Goal: Information Seeking & Learning: Learn about a topic

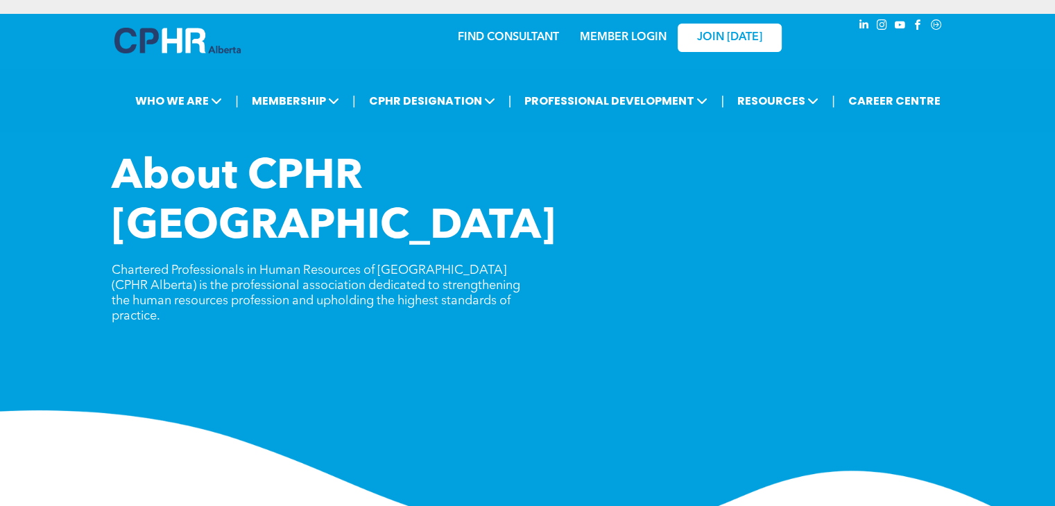
click at [645, 39] on link "MEMBER LOGIN" at bounding box center [623, 37] width 87 height 11
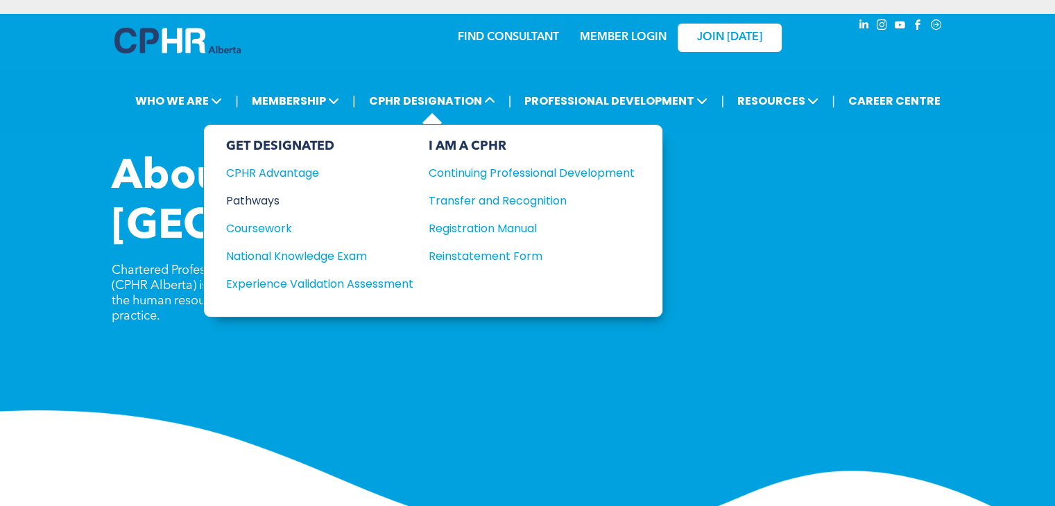
click at [283, 201] on div "Pathways" at bounding box center [310, 200] width 169 height 17
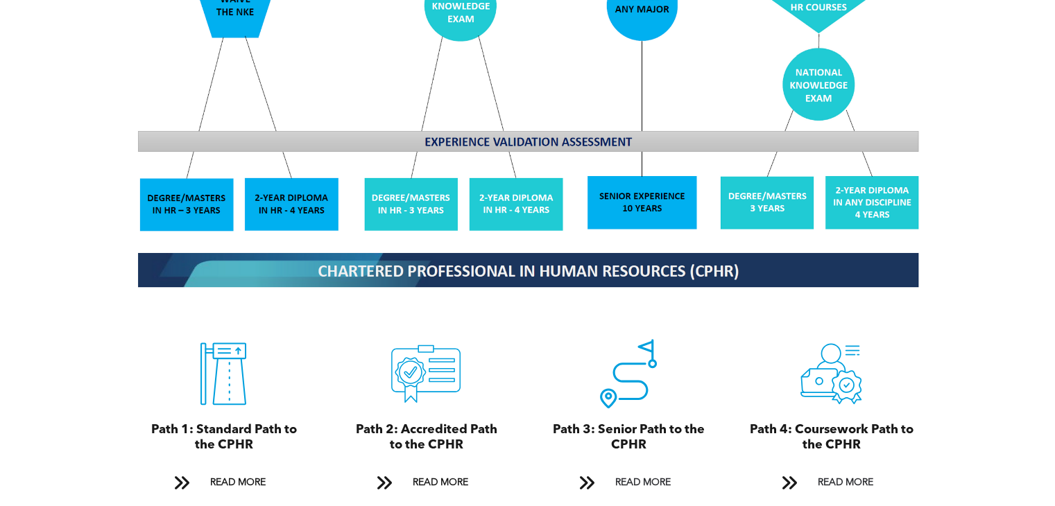
scroll to position [1318, 0]
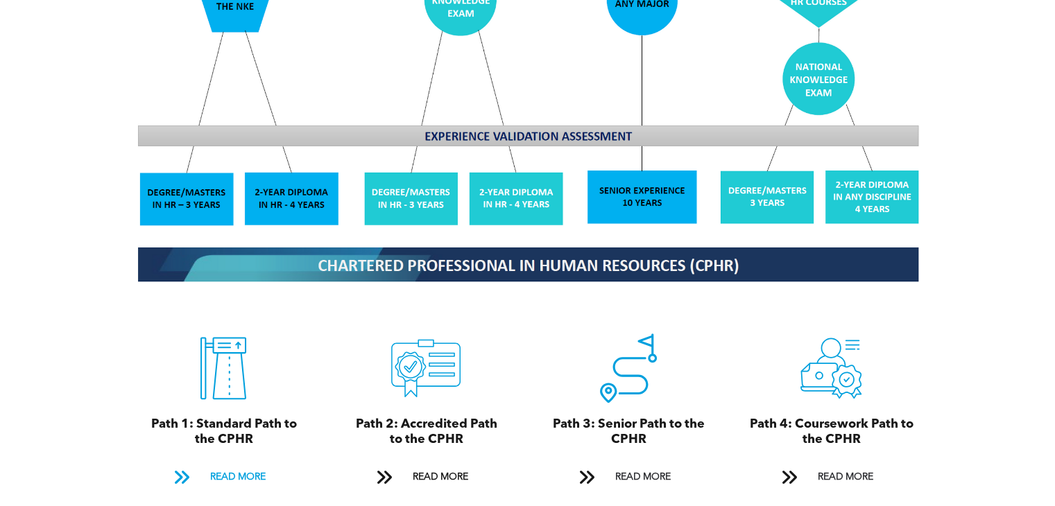
click at [237, 466] on span "READ MORE" at bounding box center [237, 478] width 65 height 26
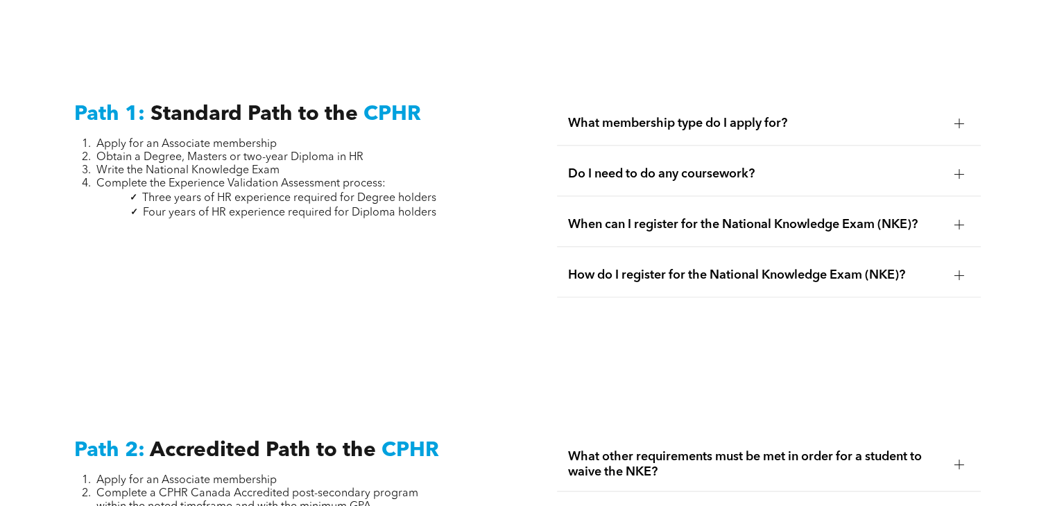
scroll to position [1869, 0]
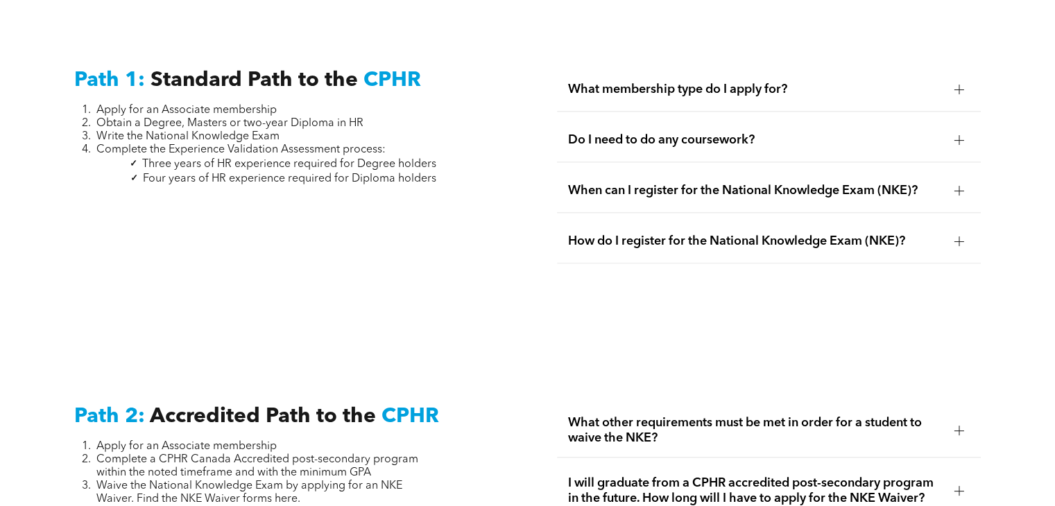
click at [654, 133] on span "Do I need to do any coursework?" at bounding box center [755, 140] width 375 height 15
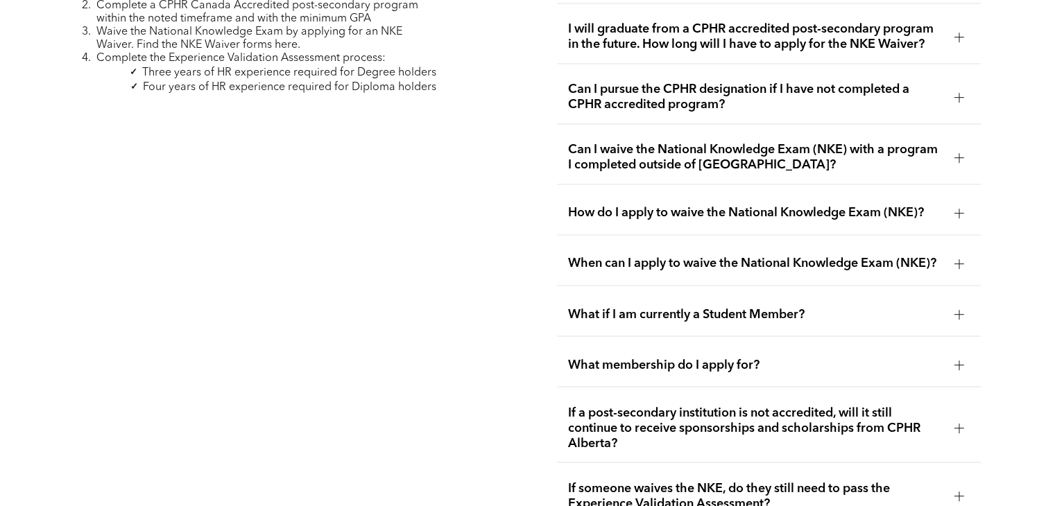
scroll to position [2352, 0]
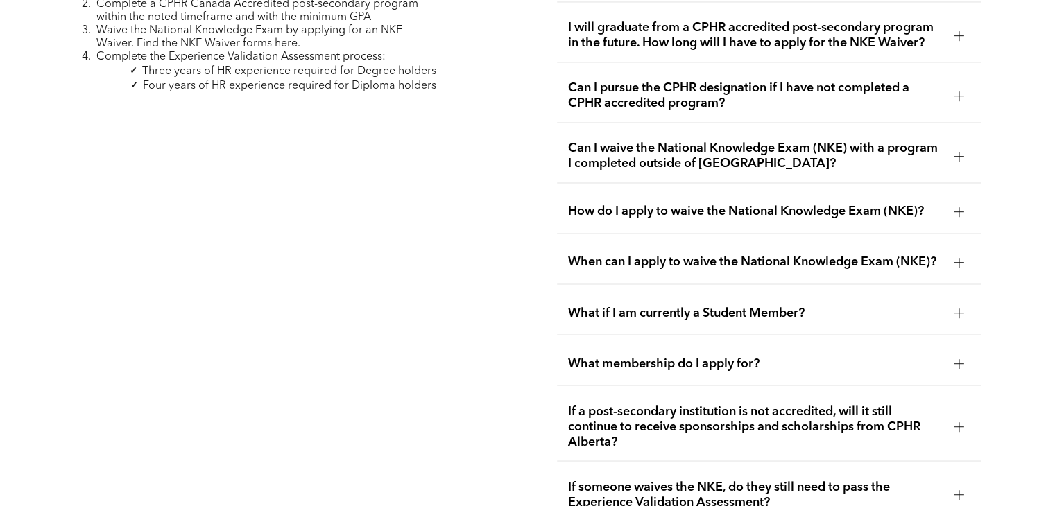
click at [664, 147] on span "Can I waive the National Knowledge Exam (NKE) with a program I completed outsid…" at bounding box center [755, 156] width 375 height 31
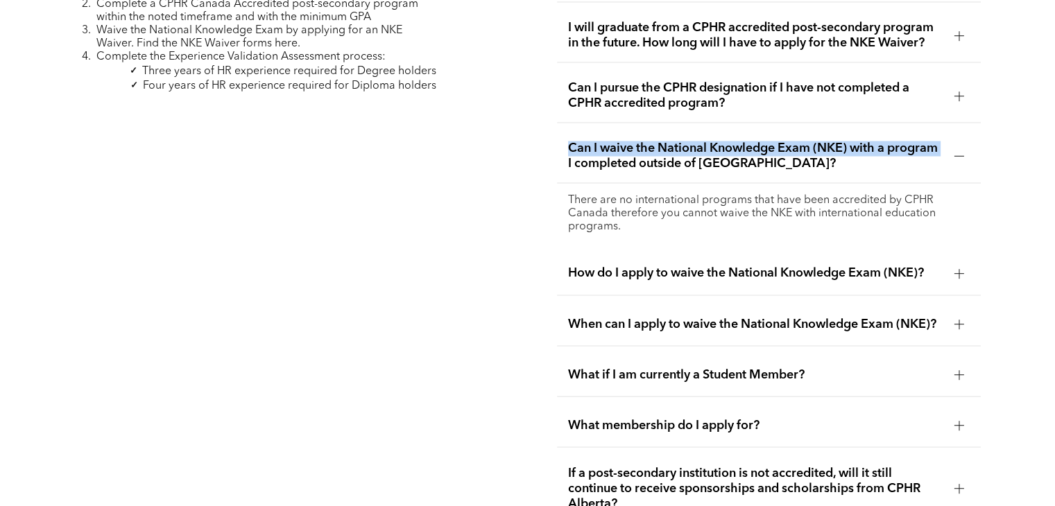
drag, startPoint x: 565, startPoint y: 123, endPoint x: 562, endPoint y: 145, distance: 22.5
click at [562, 145] on div "Can I waive the National Knowledge Exam (NKE) with a program I completed outsid…" at bounding box center [768, 156] width 423 height 53
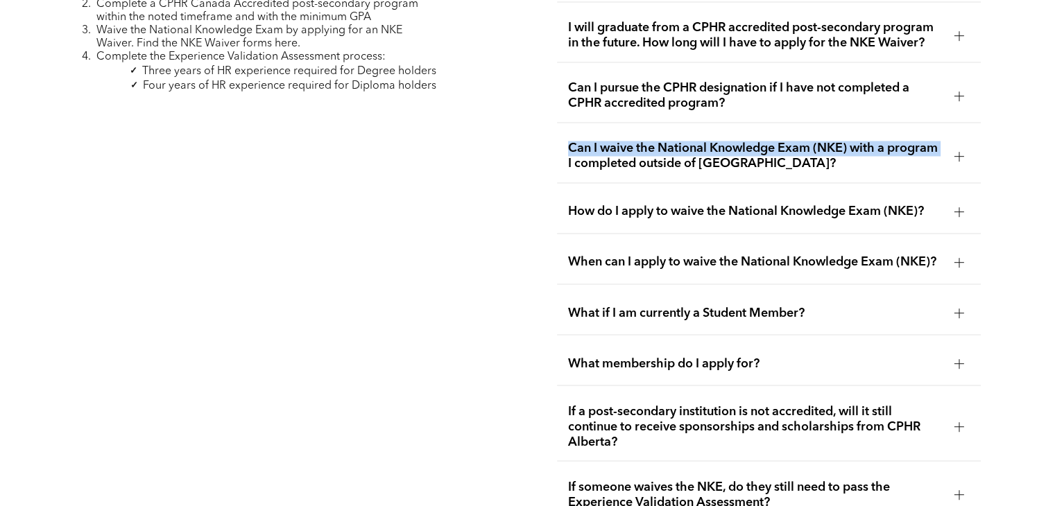
click at [562, 145] on div "Can I waive the National Knowledge Exam (NKE) with a program I completed outsid…" at bounding box center [768, 156] width 423 height 53
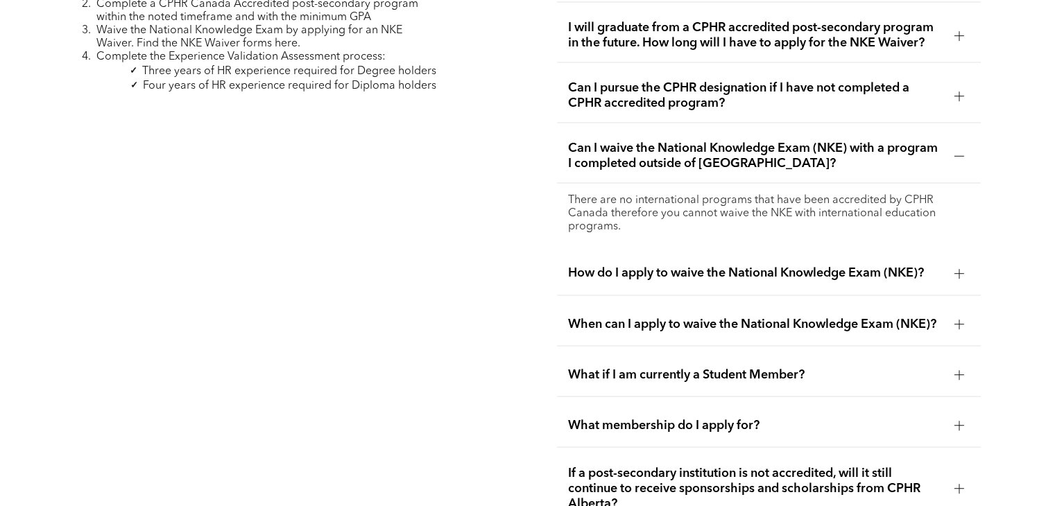
click at [628, 266] on span "How do I apply to waive the National Knowledge Exam (NKE)?" at bounding box center [755, 273] width 375 height 15
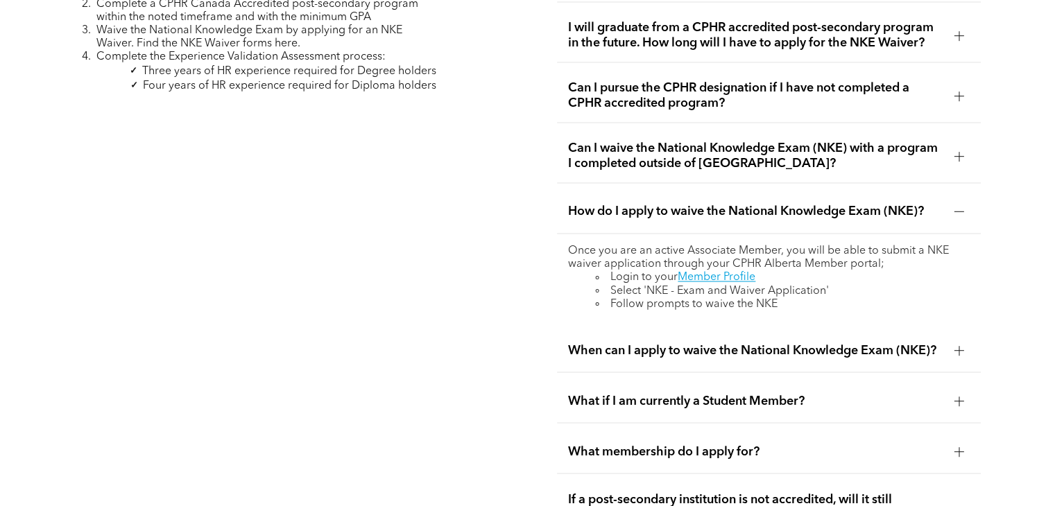
click at [628, 271] on li "Login to your Member Profile" at bounding box center [782, 277] width 373 height 13
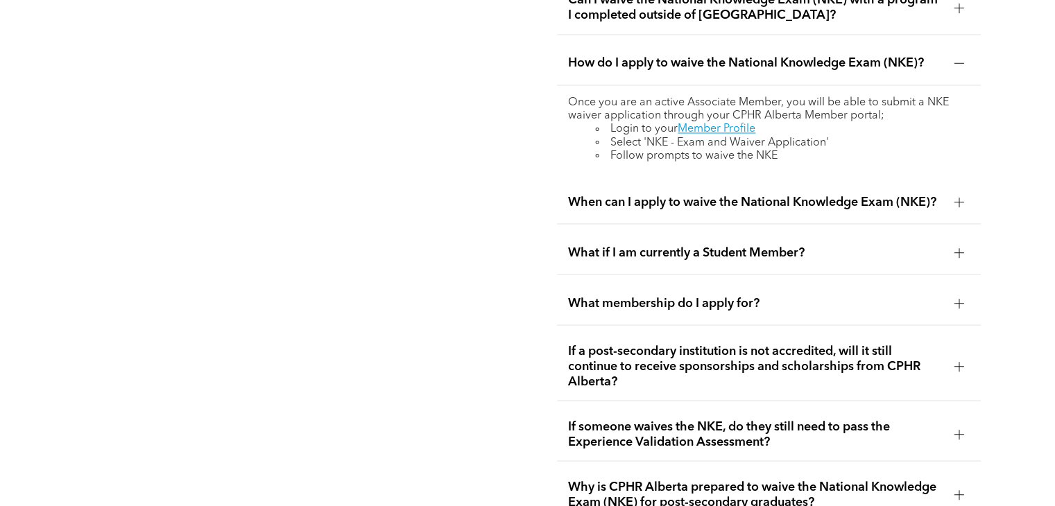
scroll to position [2501, 0]
click at [645, 295] on span "What membership do I apply for?" at bounding box center [755, 302] width 375 height 15
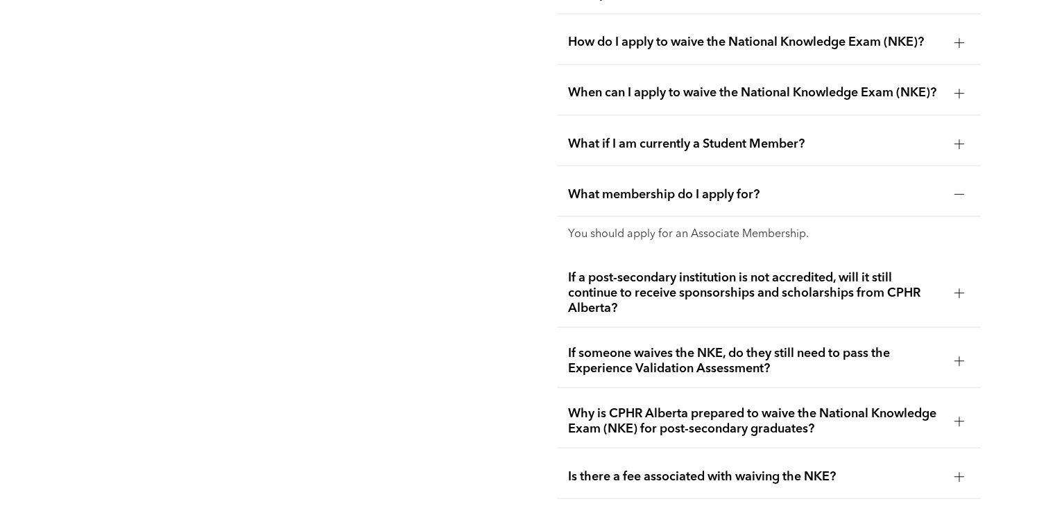
scroll to position [2523, 0]
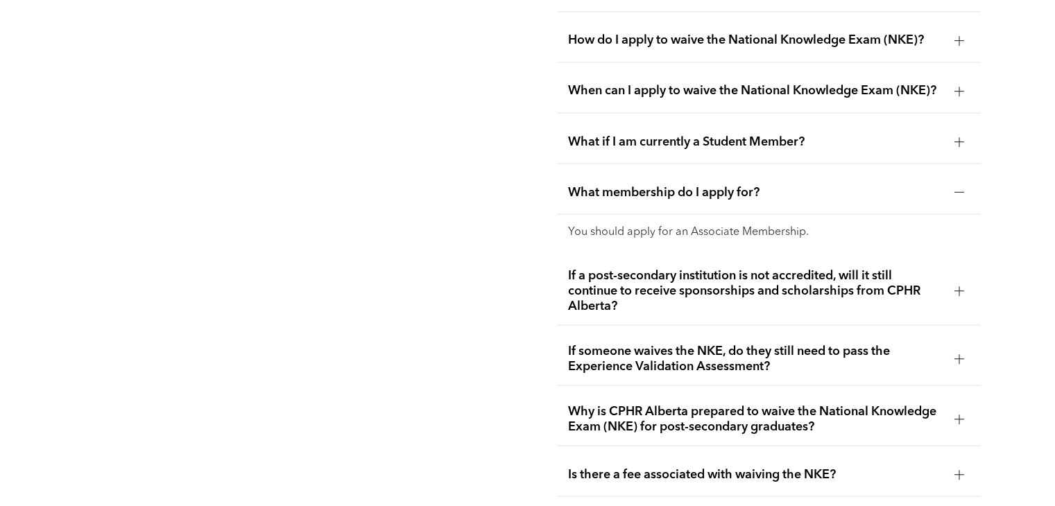
click at [681, 350] on span "If someone waives the NKE, do they still need to pass the Experience Validation…" at bounding box center [755, 358] width 375 height 31
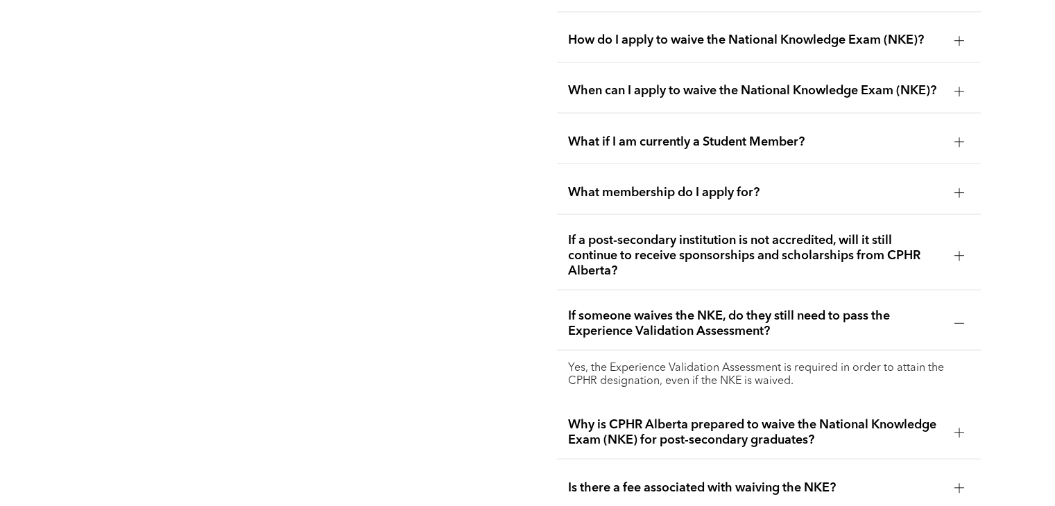
click at [677, 334] on div "If someone waives the NKE, do they still need to pass the Experience Validation…" at bounding box center [768, 323] width 423 height 53
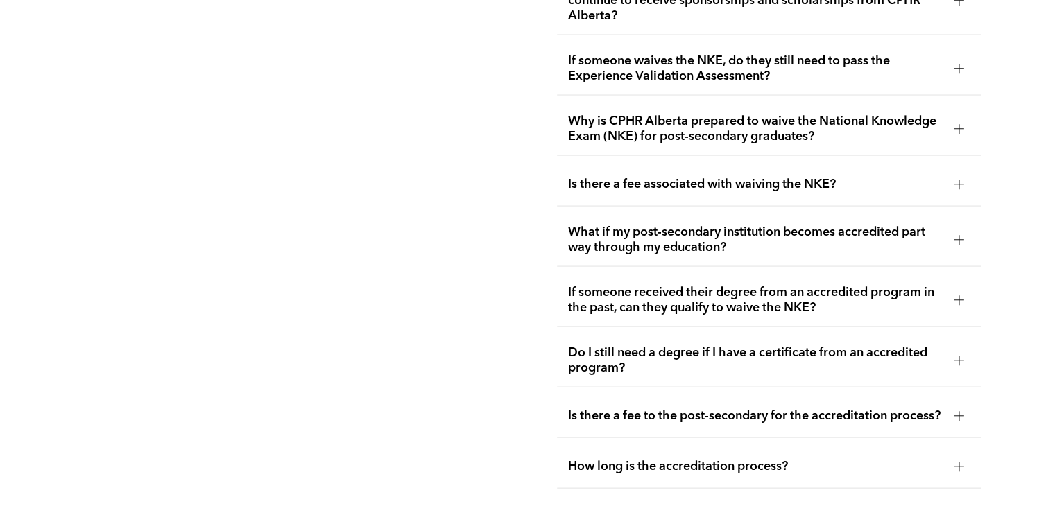
scroll to position [2788, 0]
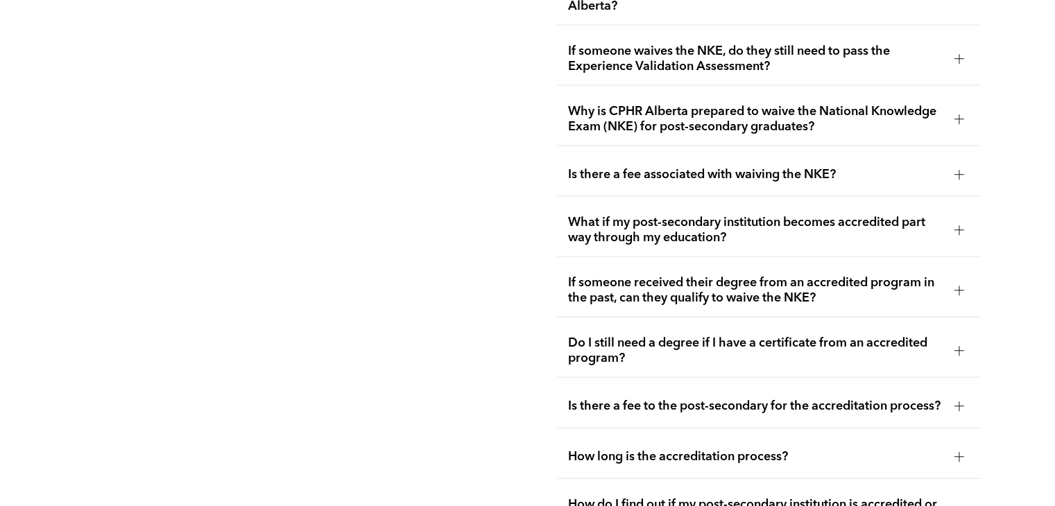
click at [706, 293] on div "If someone received their degree from an accredited program in the past, can th…" at bounding box center [768, 290] width 423 height 53
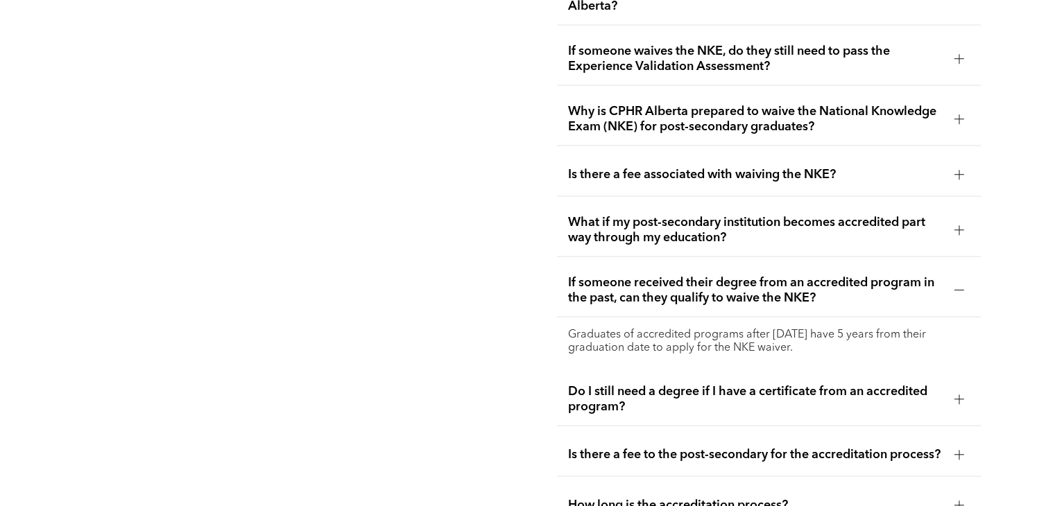
click at [706, 293] on div "If someone received their degree from an accredited program in the past, can th…" at bounding box center [768, 290] width 423 height 53
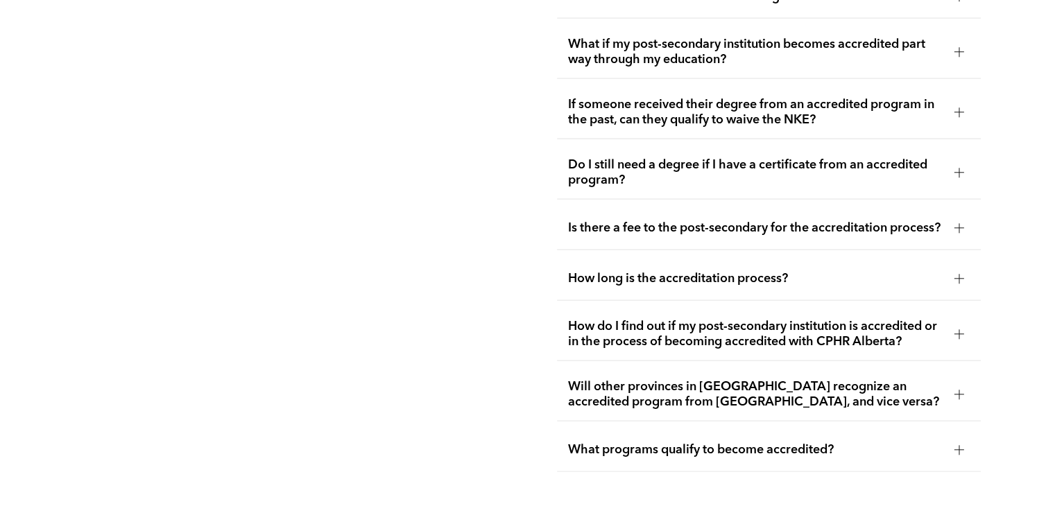
scroll to position [2967, 0]
click at [709, 271] on span "How long is the accreditation process?" at bounding box center [755, 278] width 375 height 15
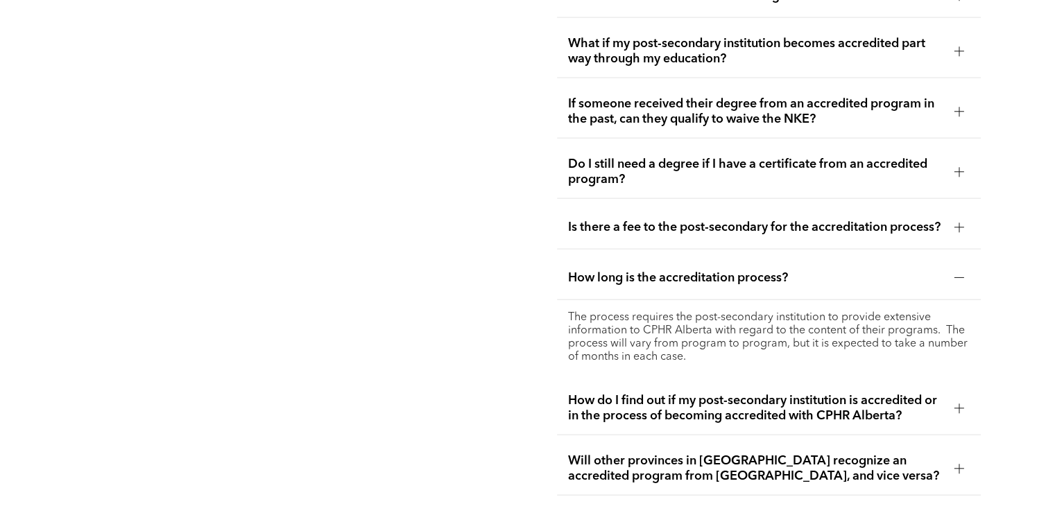
click at [709, 271] on span "How long is the accreditation process?" at bounding box center [755, 278] width 375 height 15
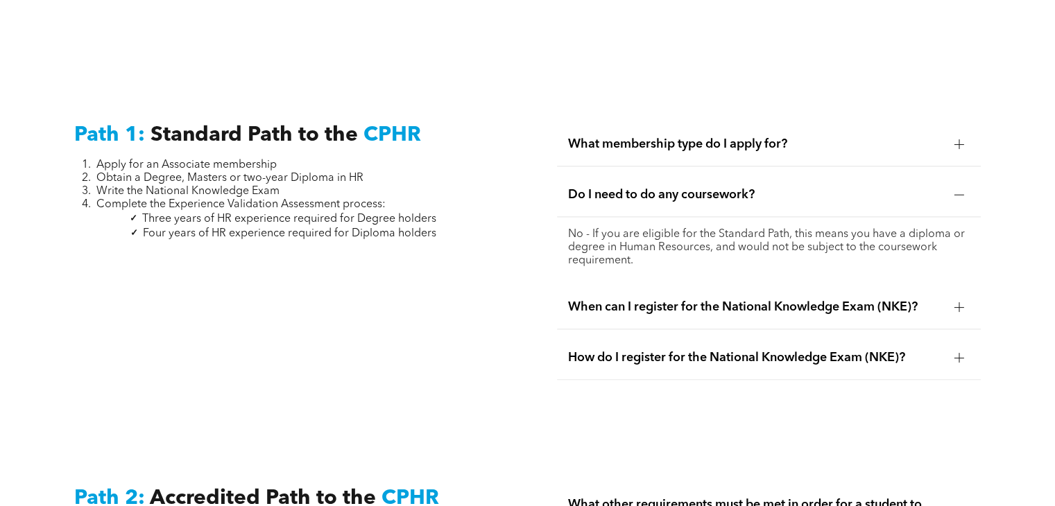
scroll to position [1816, 0]
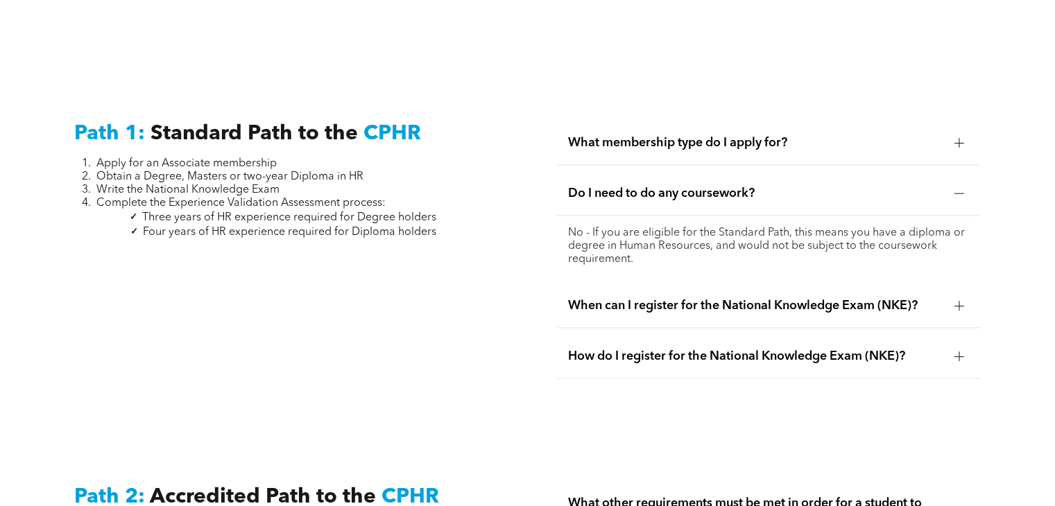
click at [700, 135] on span "What membership type do I apply for?" at bounding box center [755, 142] width 375 height 15
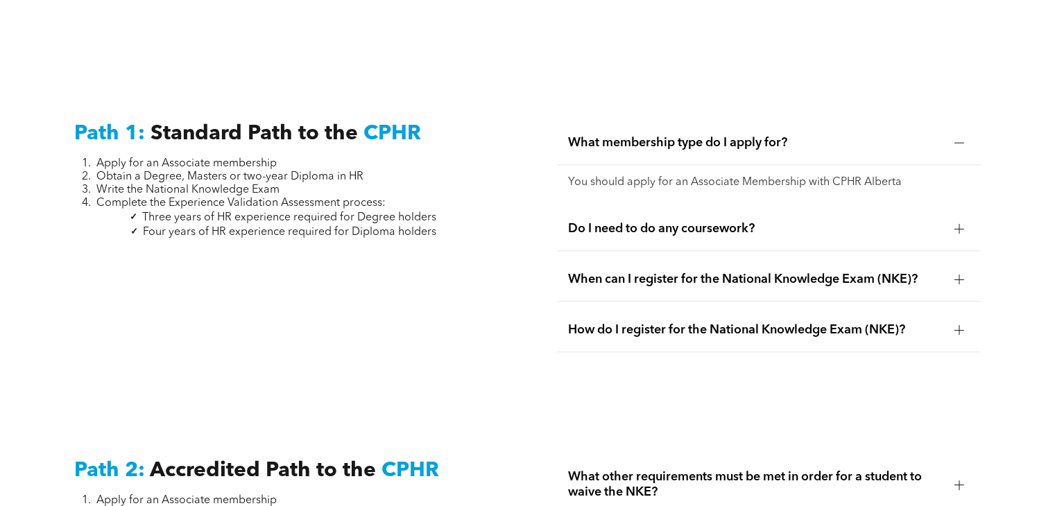
click at [688, 221] on span "Do I need to do any coursework?" at bounding box center [755, 228] width 375 height 15
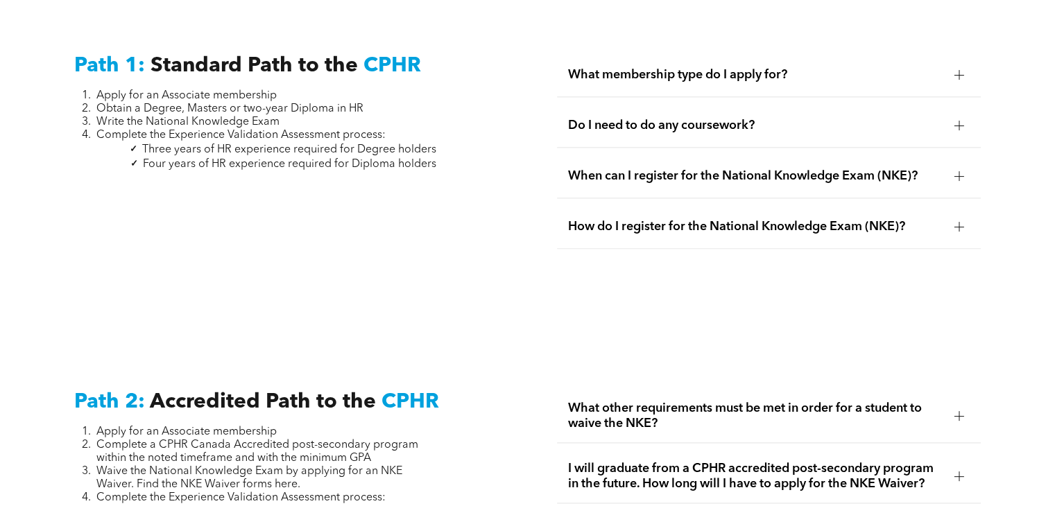
scroll to position [1874, 0]
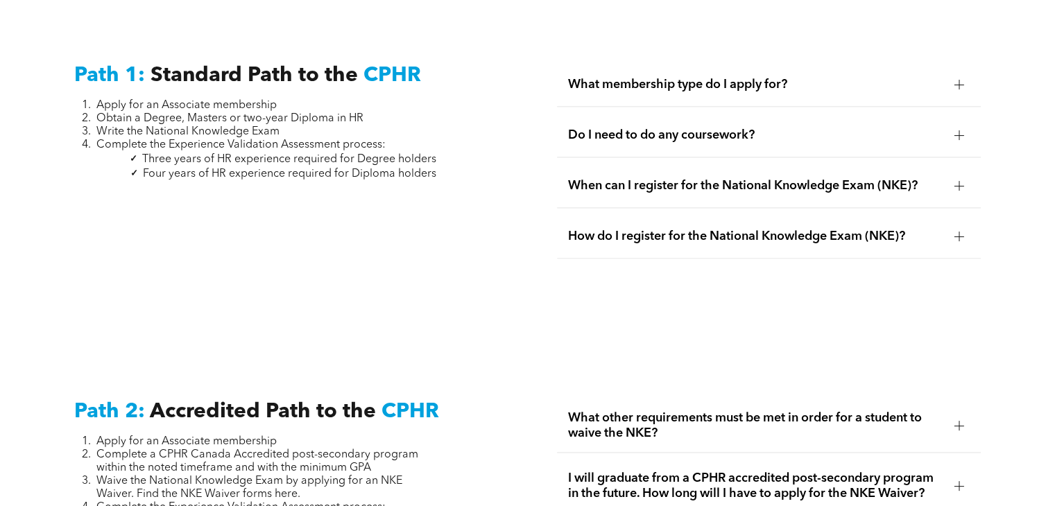
click at [652, 178] on span "When can I register for the National Knowledge Exam (NKE)?" at bounding box center [755, 185] width 375 height 15
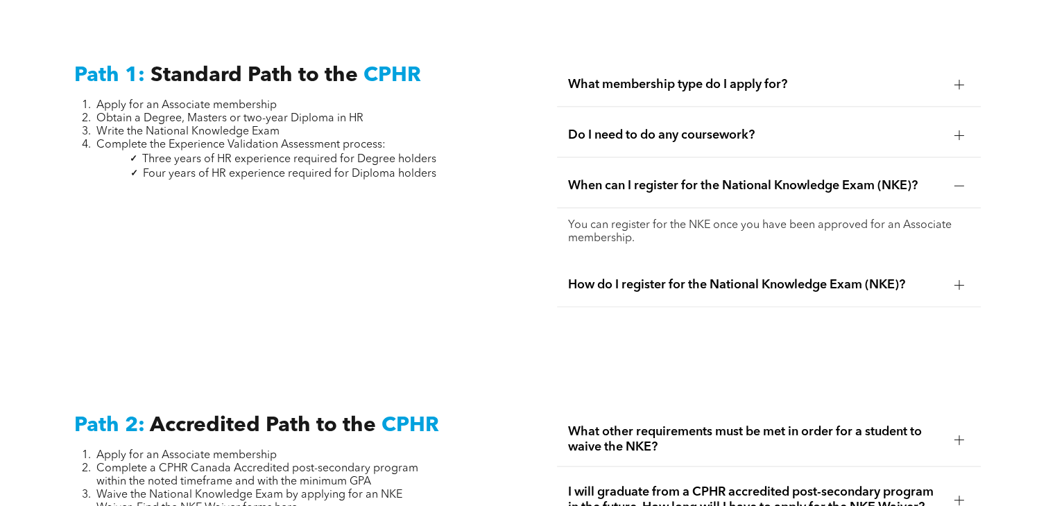
click at [632, 278] on span "How do I register for the National Knowledge Exam (NKE)?" at bounding box center [755, 285] width 375 height 15
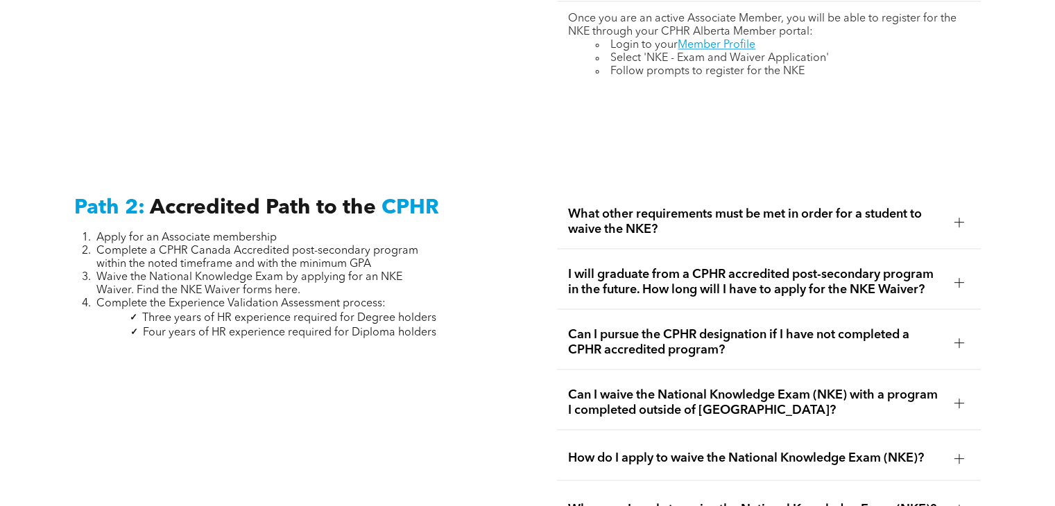
scroll to position [2136, 0]
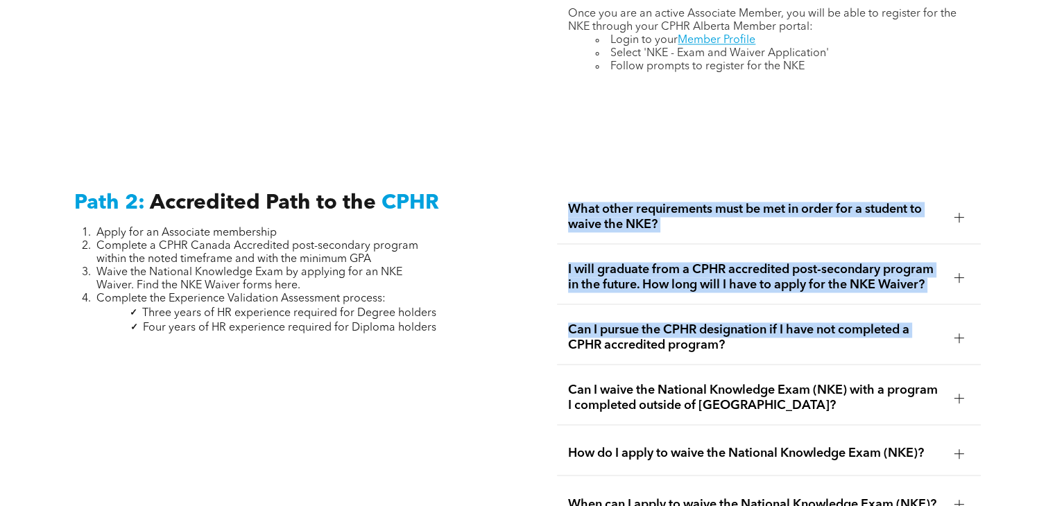
drag, startPoint x: 572, startPoint y: 323, endPoint x: 468, endPoint y: 395, distance: 126.6
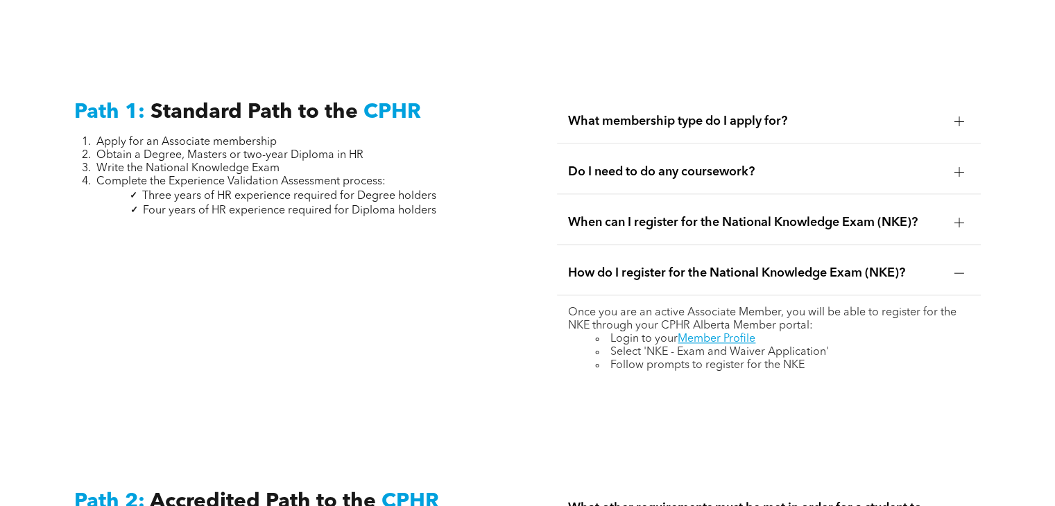
scroll to position [1836, 0]
